Goal: Task Accomplishment & Management: Use online tool/utility

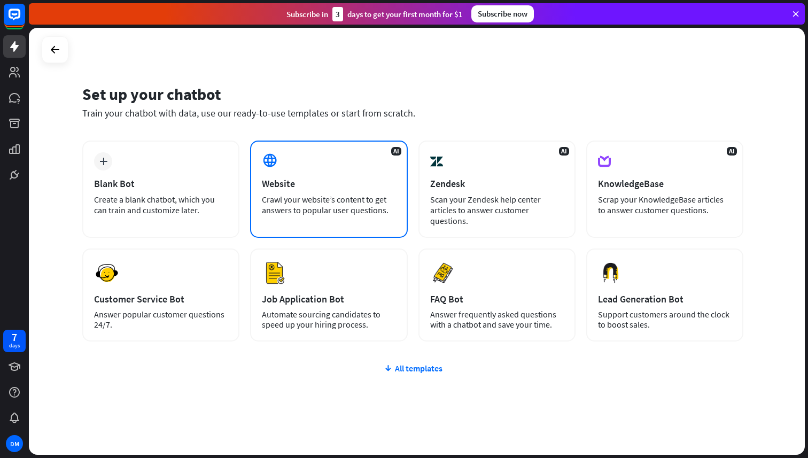
click at [314, 186] on div "Website" at bounding box center [329, 183] width 134 height 12
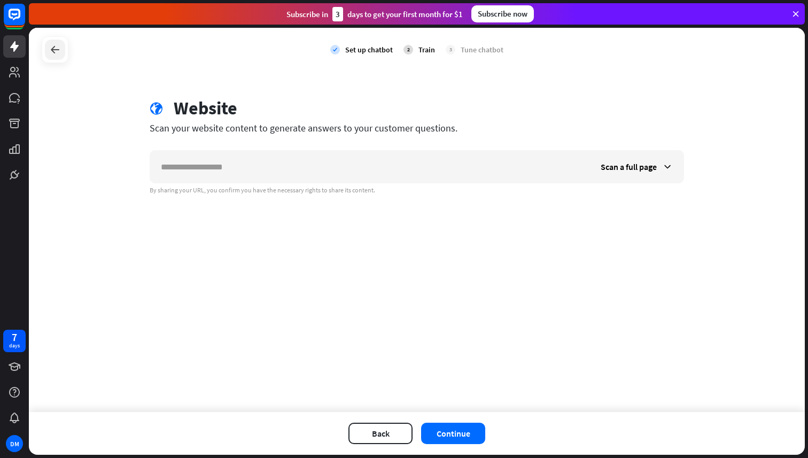
click at [53, 51] on icon at bounding box center [55, 49] width 13 height 13
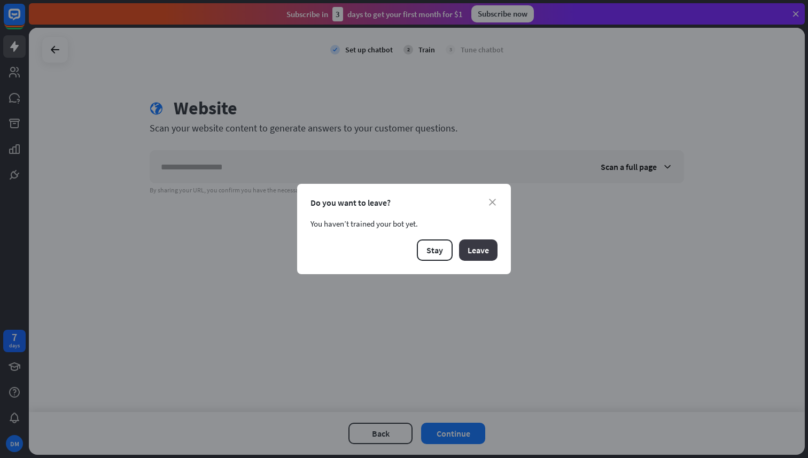
click at [475, 254] on button "Leave" at bounding box center [478, 249] width 38 height 21
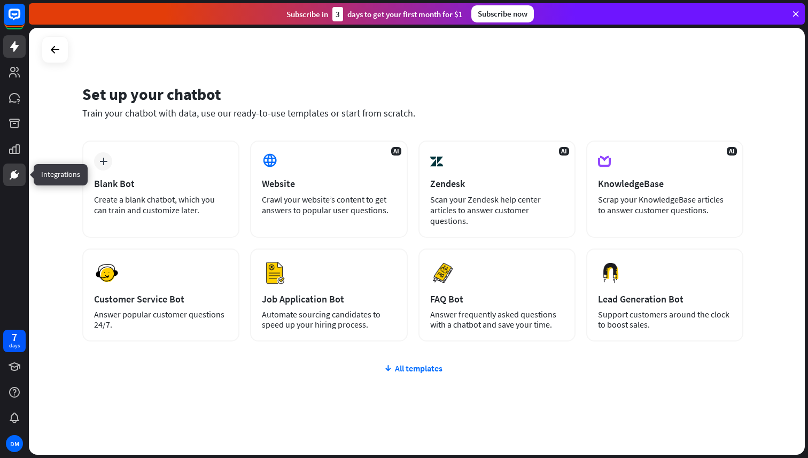
click at [10, 174] on icon at bounding box center [14, 174] width 13 height 13
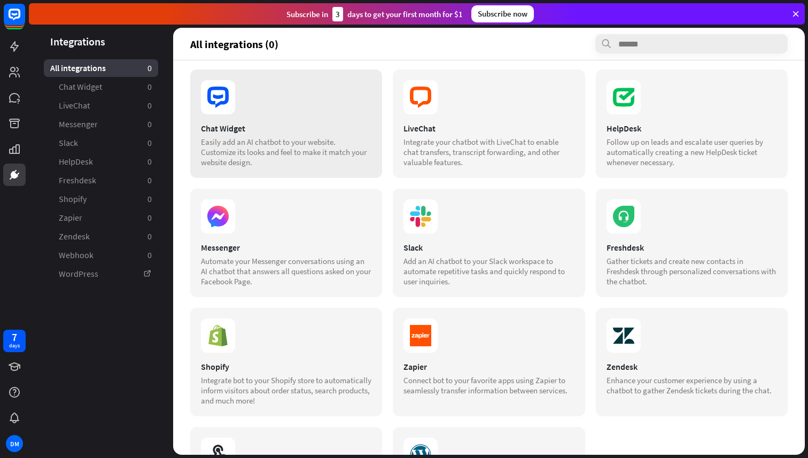
scroll to position [106, 0]
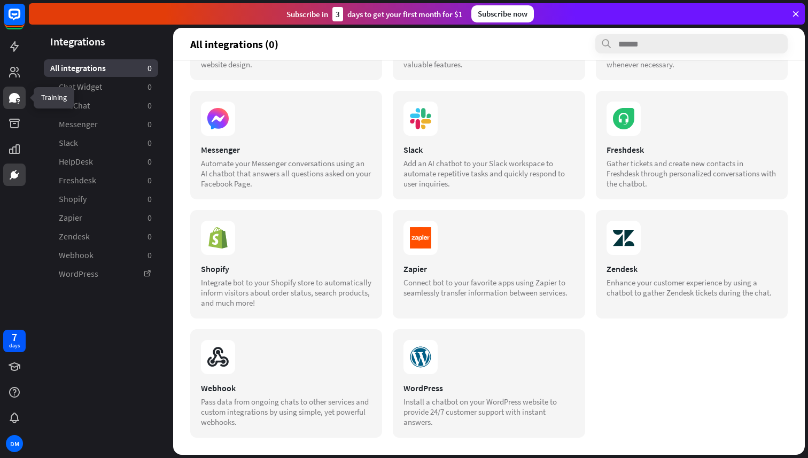
click at [11, 103] on icon at bounding box center [14, 97] width 13 height 13
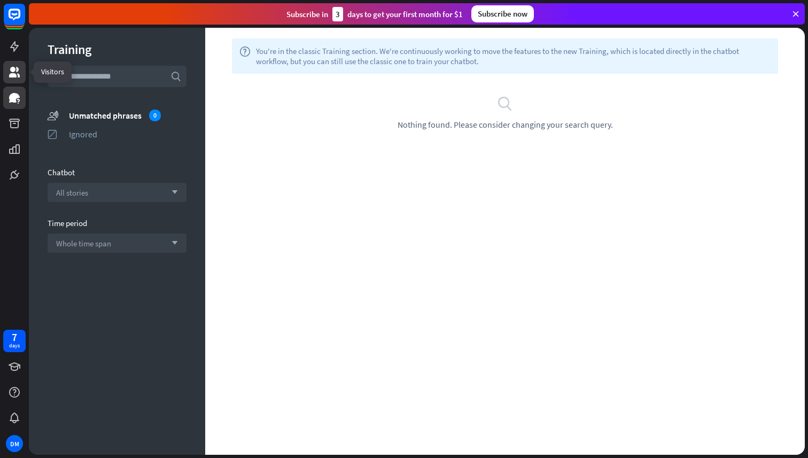
click at [13, 75] on icon at bounding box center [14, 72] width 11 height 11
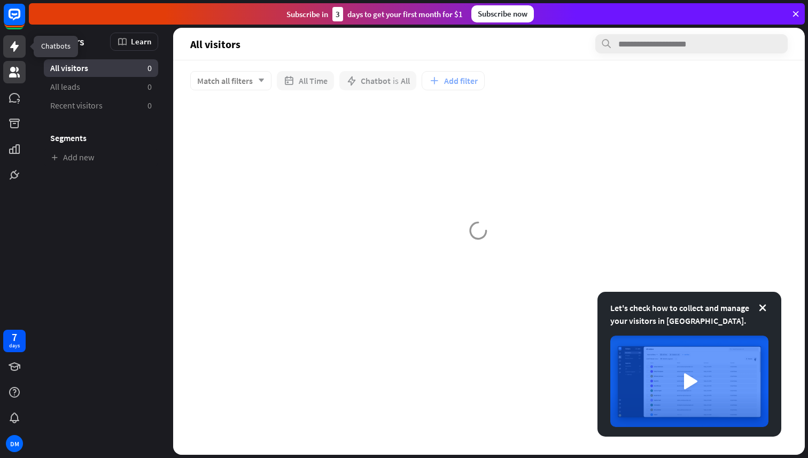
click at [14, 49] on icon at bounding box center [14, 46] width 9 height 11
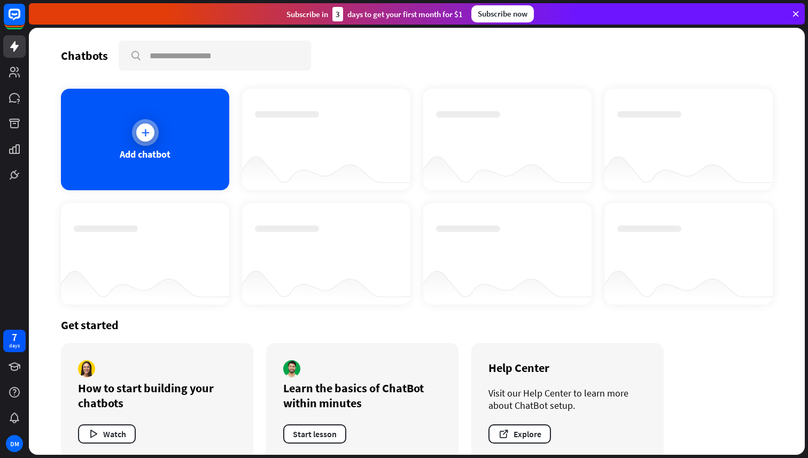
click at [147, 129] on icon at bounding box center [145, 132] width 11 height 11
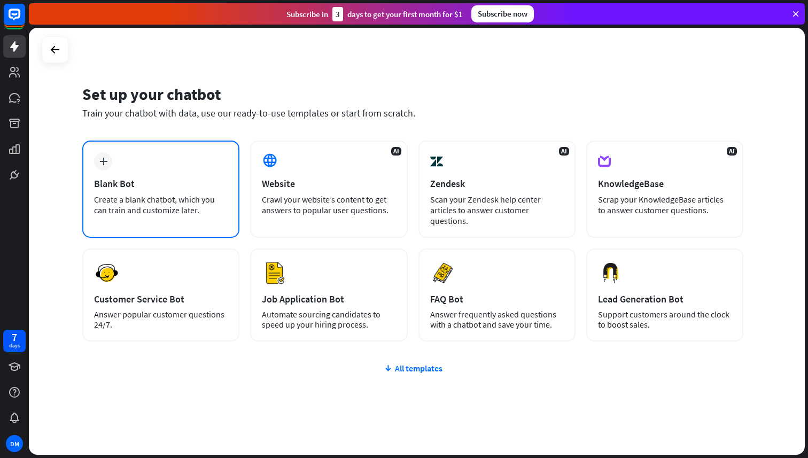
click at [204, 182] on div "Blank Bot" at bounding box center [161, 183] width 134 height 12
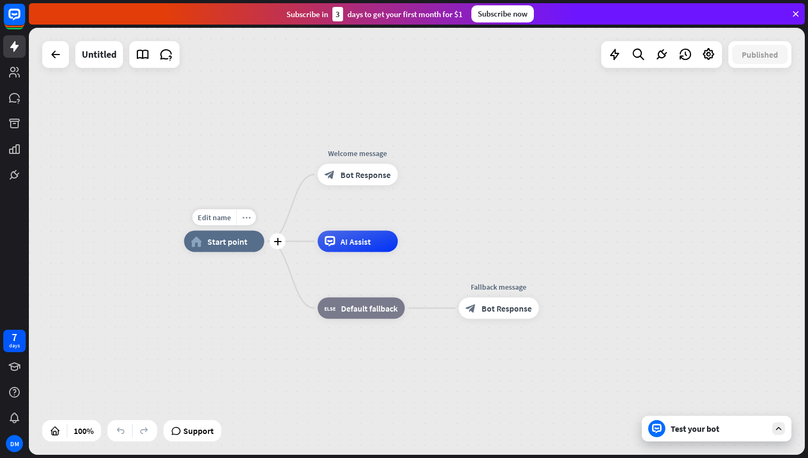
click at [243, 218] on icon "more_horiz" at bounding box center [246, 217] width 9 height 8
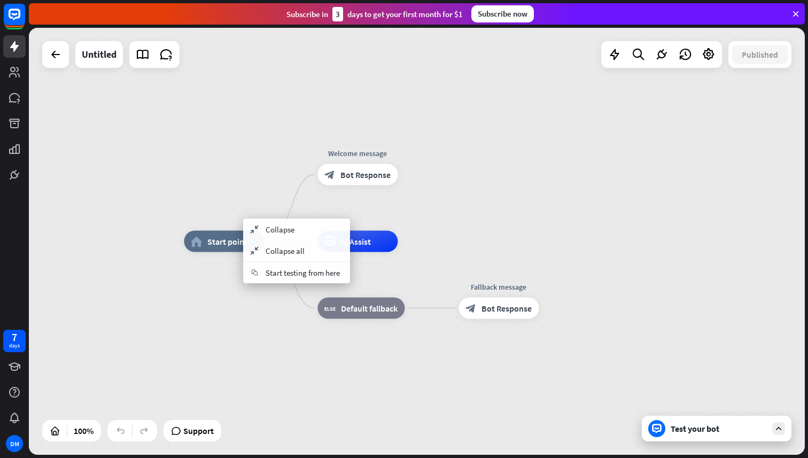
click at [229, 206] on div "home_2 Start point Welcome message block_bot_response Bot Response AI Assist bl…" at bounding box center [417, 241] width 776 height 427
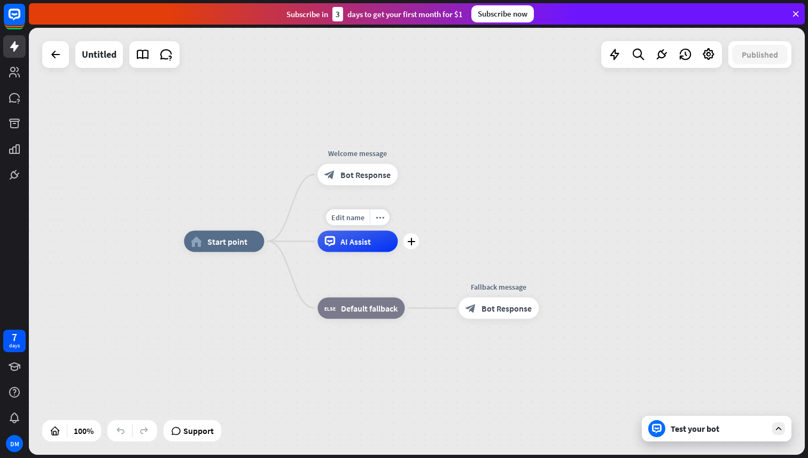
click at [331, 237] on icon at bounding box center [329, 241] width 11 height 11
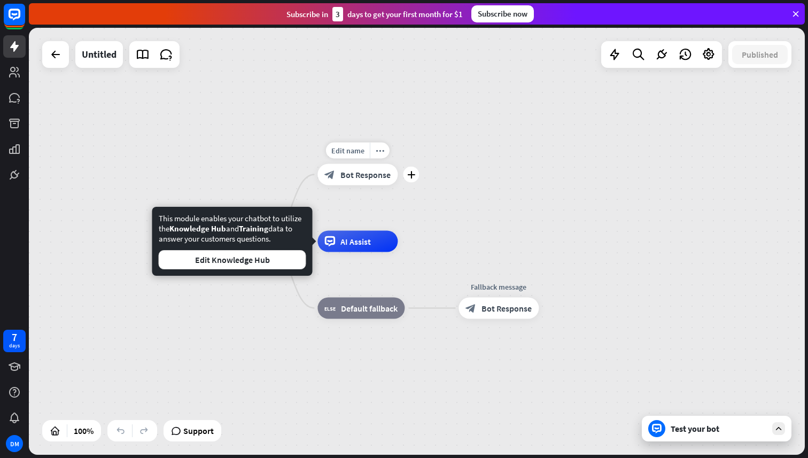
click at [397, 185] on div "Edit name more_horiz plus Welcome message block_bot_response Bot Response" at bounding box center [357, 174] width 80 height 21
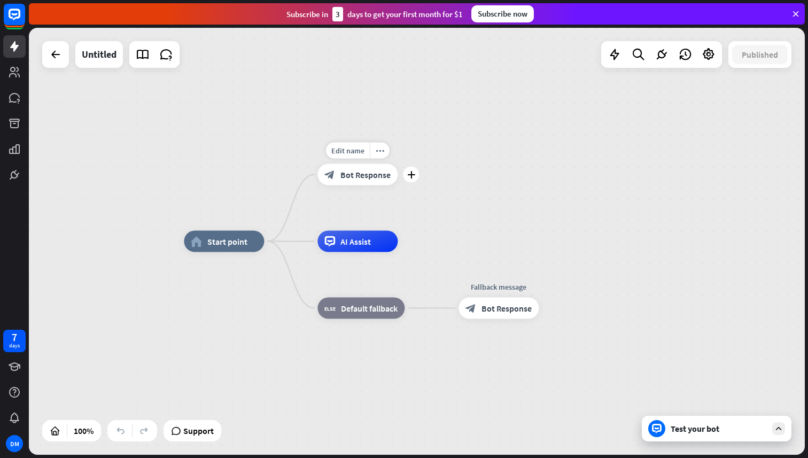
click at [351, 181] on div "block_bot_response Bot Response" at bounding box center [357, 174] width 80 height 21
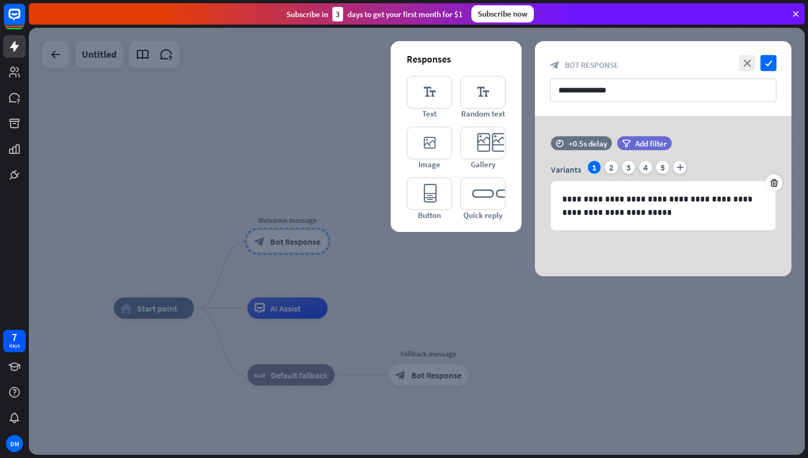
click at [362, 152] on div at bounding box center [417, 241] width 776 height 427
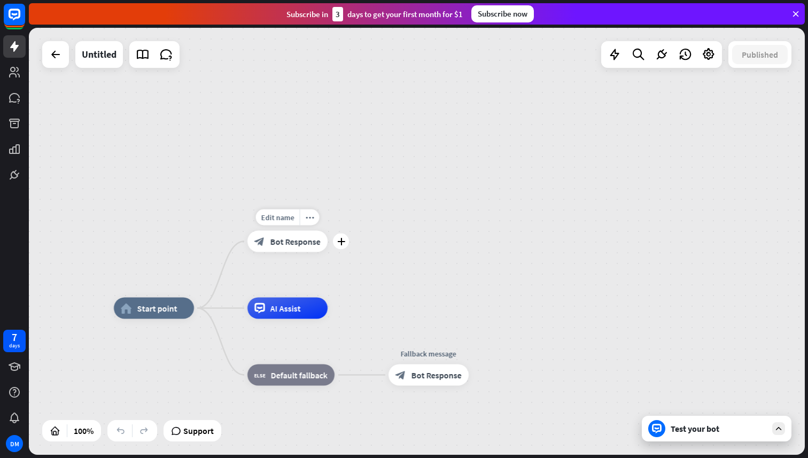
click at [286, 241] on span "Bot Response" at bounding box center [295, 241] width 50 height 11
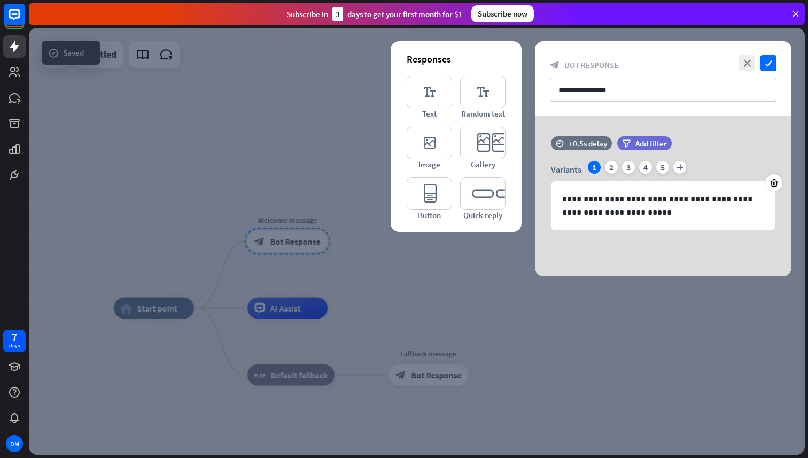
click at [356, 275] on div at bounding box center [417, 241] width 776 height 427
